Goal: Navigation & Orientation: Find specific page/section

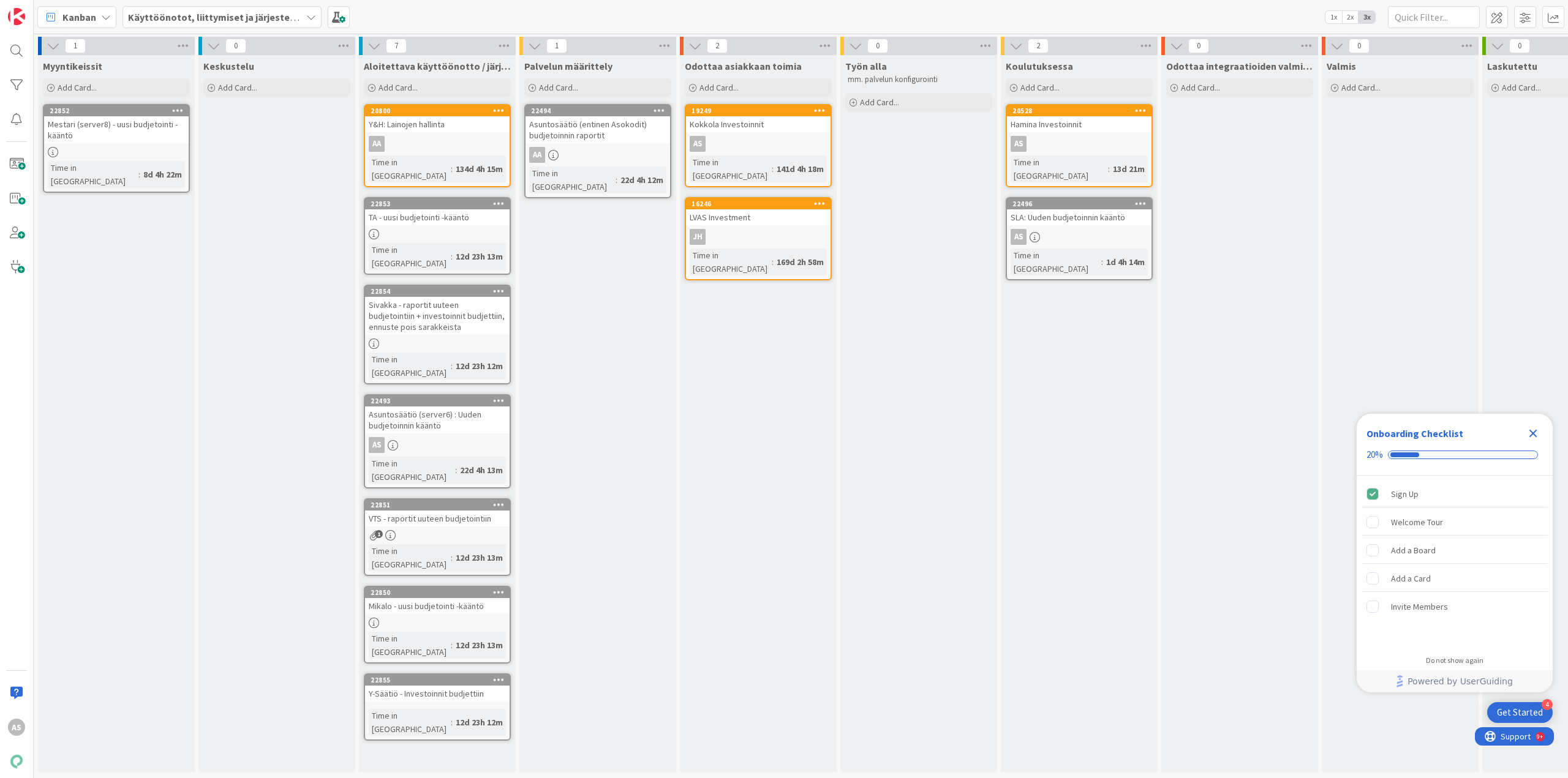
click at [229, 10] on span "Käyttöönotot, liittymiset ja järjestelmävaihdokset" at bounding box center [215, 17] width 174 height 15
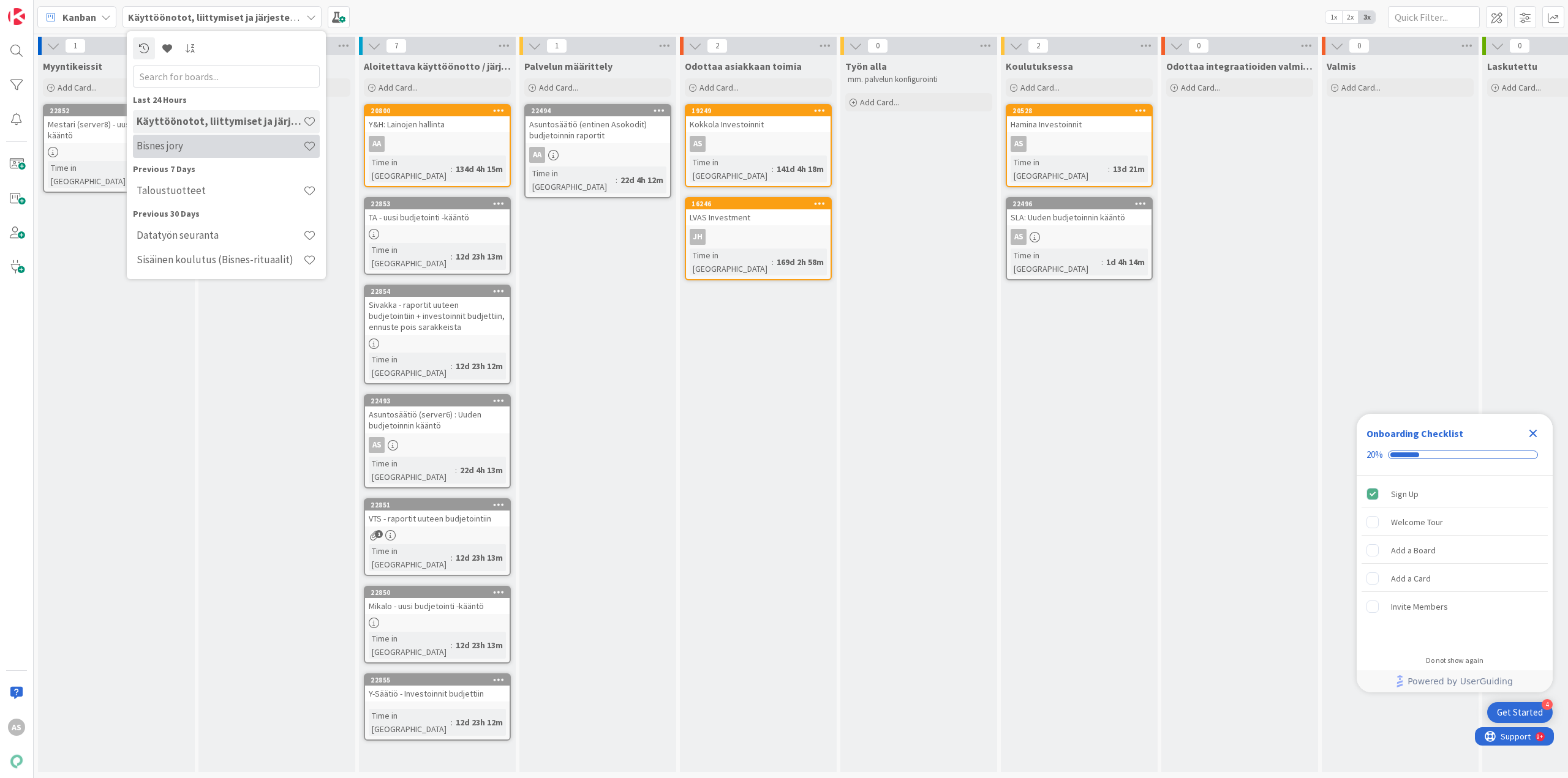
click at [236, 144] on h4 "Bisnes jory" at bounding box center [219, 145] width 166 height 12
